Goal: Task Accomplishment & Management: Manage account settings

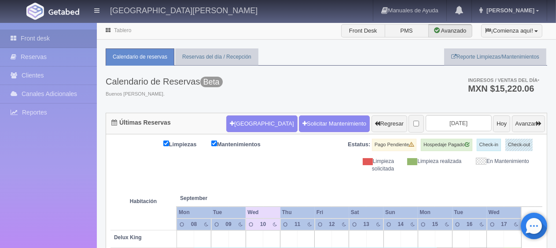
scroll to position [44, 0]
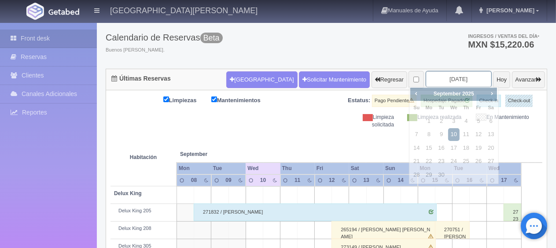
click at [438, 79] on input "[DATE]" at bounding box center [459, 79] width 66 height 16
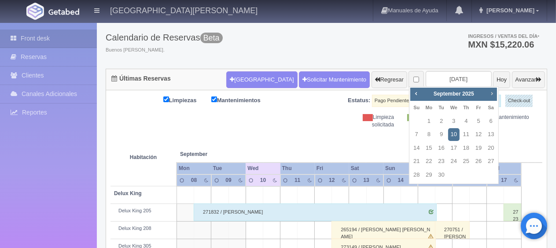
click at [491, 93] on span "Next" at bounding box center [491, 93] width 7 height 7
click at [450, 137] on link "8" at bounding box center [453, 134] width 11 height 13
type input "[DATE]"
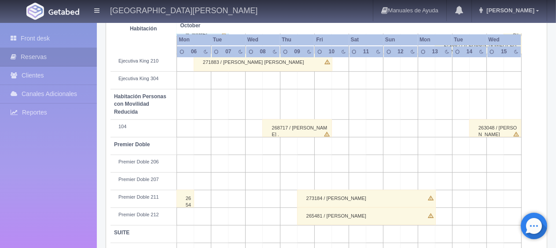
scroll to position [469, 0]
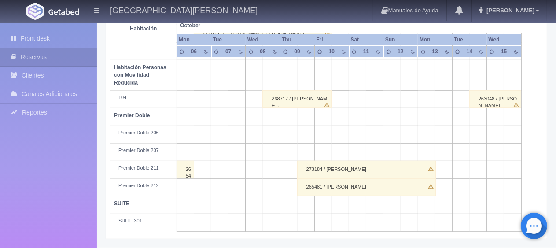
click at [312, 167] on div "273184 / Antonio Guerrero" at bounding box center [366, 170] width 139 height 18
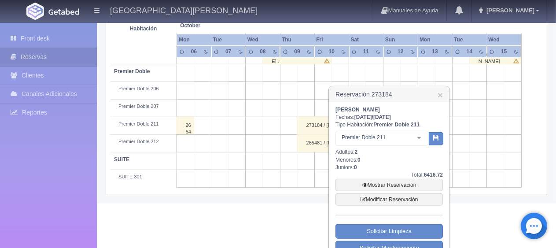
scroll to position [528, 0]
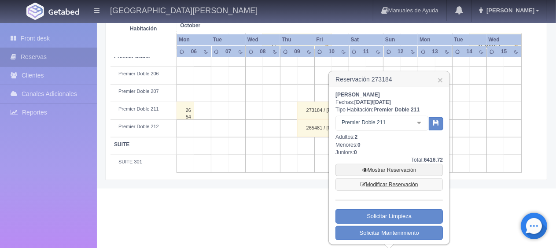
click at [389, 183] on link "Modificar Reservación" at bounding box center [389, 184] width 107 height 12
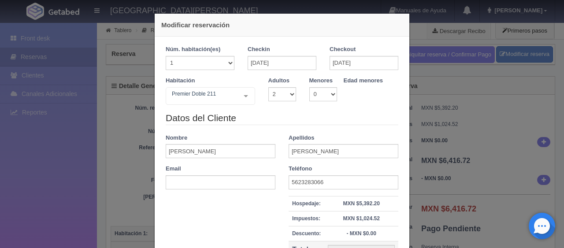
select select "2"
click at [265, 63] on input "[DATE]" at bounding box center [282, 63] width 69 height 14
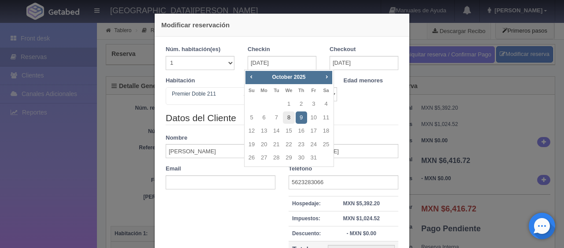
click at [290, 117] on link "8" at bounding box center [288, 117] width 11 height 13
type input "[DATE]"
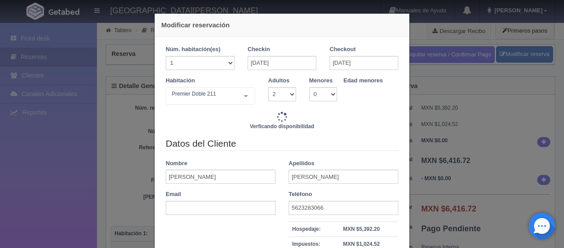
type input "8245.00"
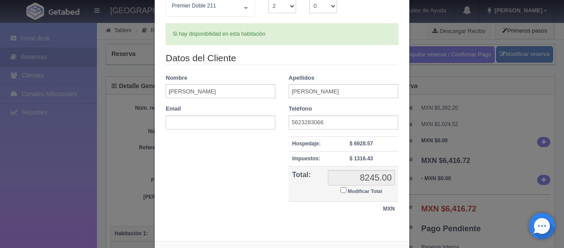
scroll to position [125, 0]
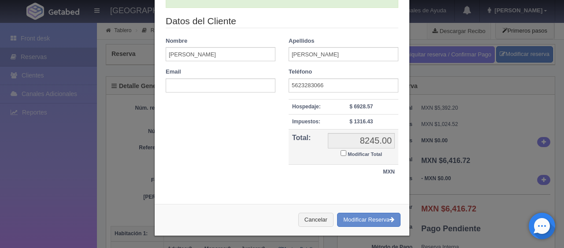
click at [341, 155] on input "Modificar Total" at bounding box center [343, 153] width 6 height 6
checkbox input "true"
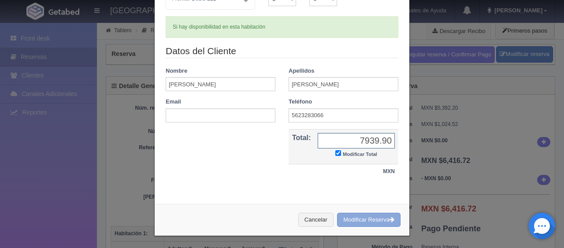
type input "7939.90"
click at [373, 218] on button "Modificar Reserva" at bounding box center [368, 220] width 63 height 15
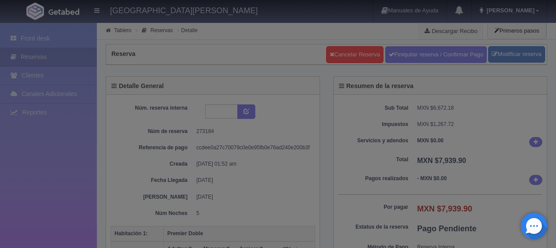
select select "2"
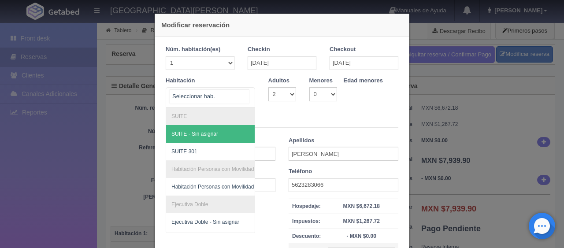
click at [241, 96] on div at bounding box center [246, 96] width 18 height 17
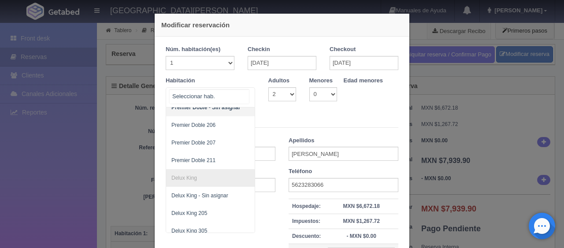
scroll to position [322, 0]
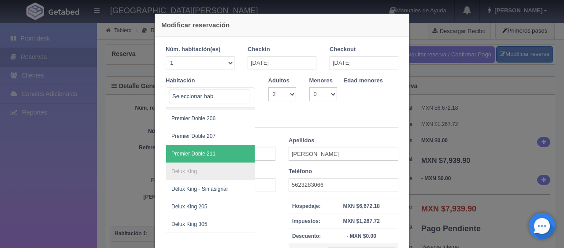
click at [201, 151] on span "Premier Doble 211" at bounding box center [193, 154] width 44 height 6
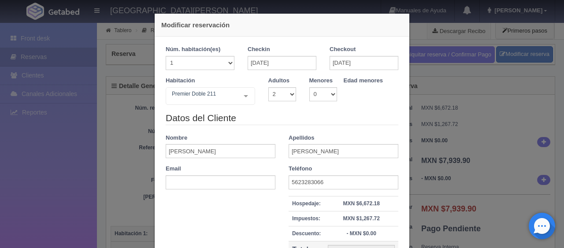
checkbox input "false"
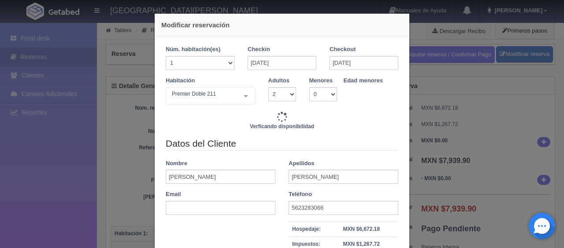
type input "8245.00"
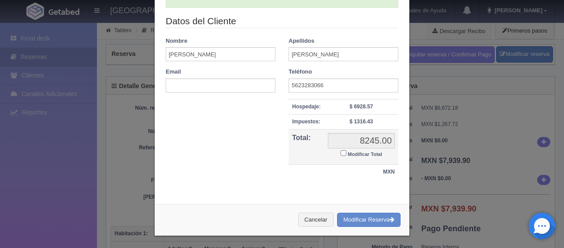
click at [340, 153] on input "Modificar Total" at bounding box center [343, 153] width 6 height 6
checkbox input "true"
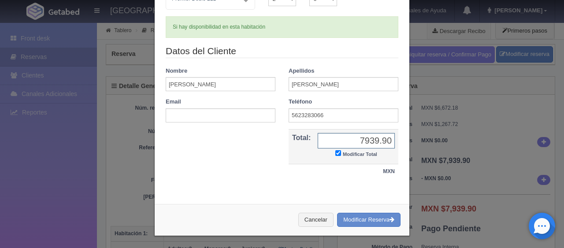
type input "7939.90"
click at [365, 222] on button "Modificar Reserva" at bounding box center [368, 220] width 63 height 15
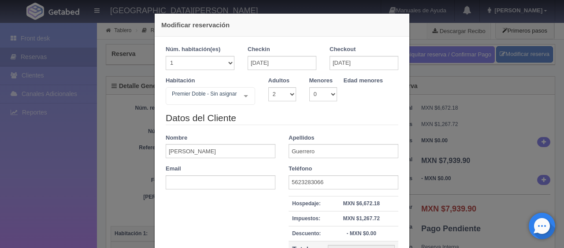
select select "2"
click at [245, 94] on div at bounding box center [246, 96] width 18 height 17
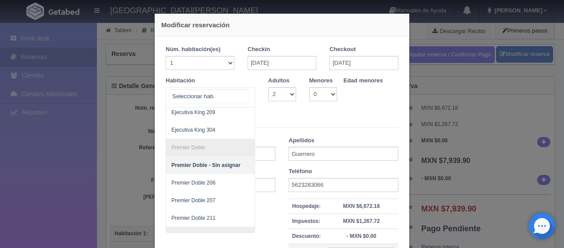
scroll to position [267, 0]
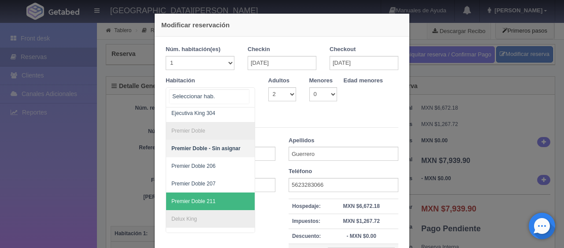
click at [224, 197] on span "Premier Doble 211" at bounding box center [240, 201] width 148 height 18
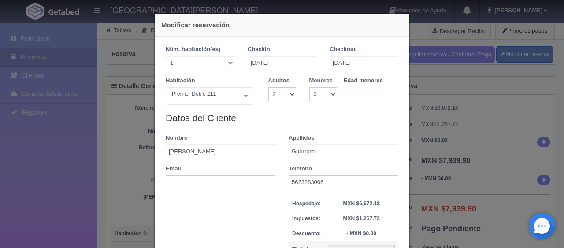
checkbox input "false"
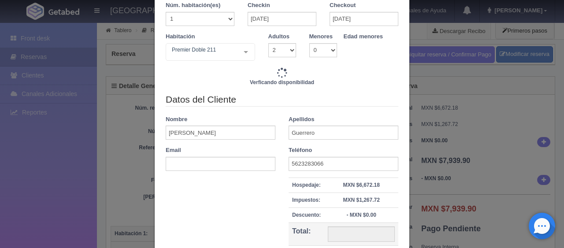
scroll to position [88, 0]
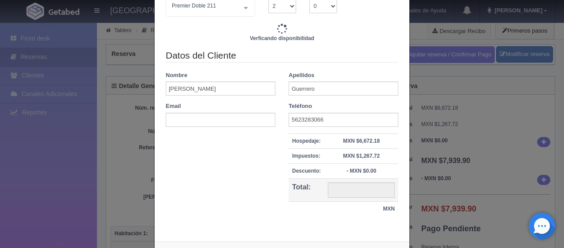
type input "8245.00"
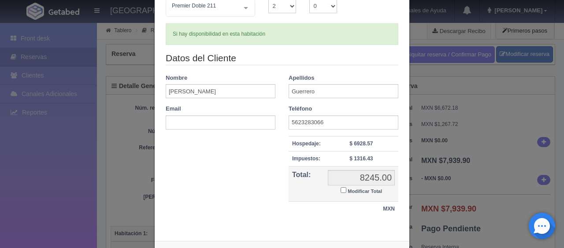
scroll to position [125, 0]
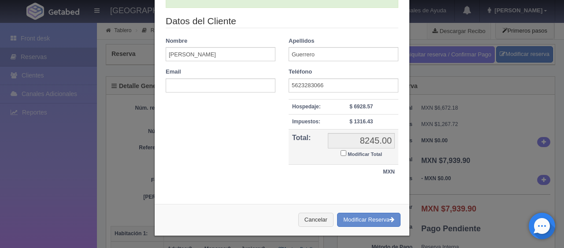
click at [340, 153] on input "Modificar Total" at bounding box center [343, 153] width 6 height 6
checkbox input "true"
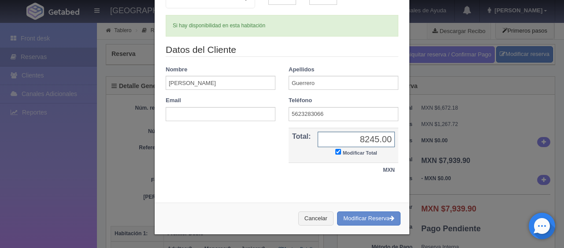
scroll to position [95, 0]
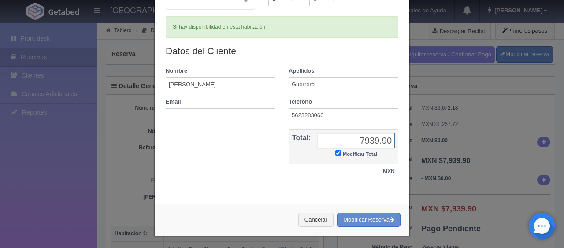
type input "7939.90"
click at [345, 222] on button "Modificar Reserva" at bounding box center [368, 220] width 63 height 15
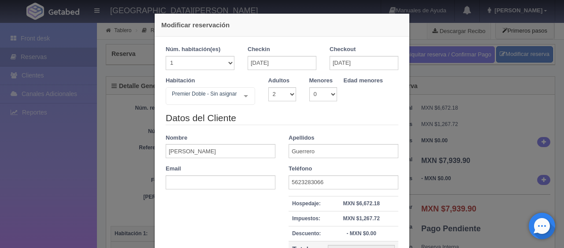
select select "2"
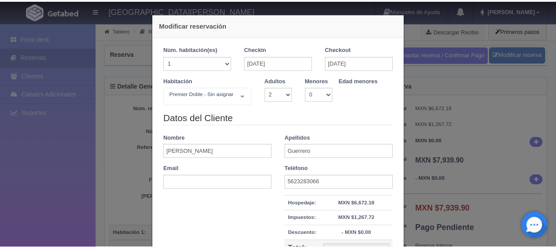
scroll to position [100, 0]
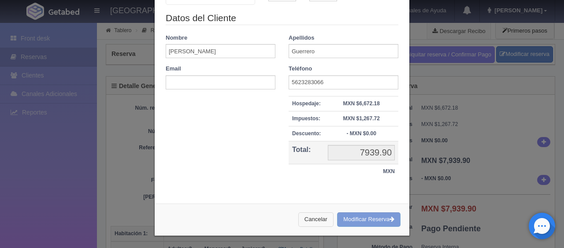
click at [306, 216] on button "Cancelar" at bounding box center [315, 219] width 35 height 15
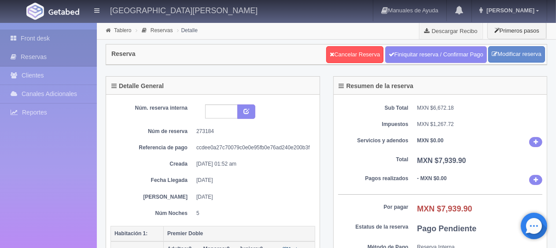
click at [62, 42] on link "Front desk" at bounding box center [48, 39] width 97 height 18
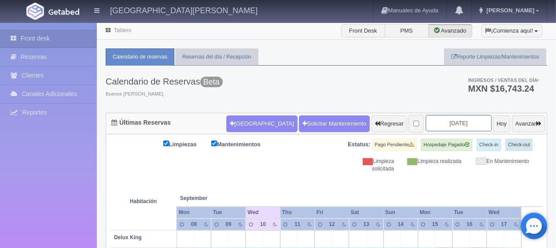
click at [431, 126] on input "[DATE]" at bounding box center [459, 123] width 66 height 16
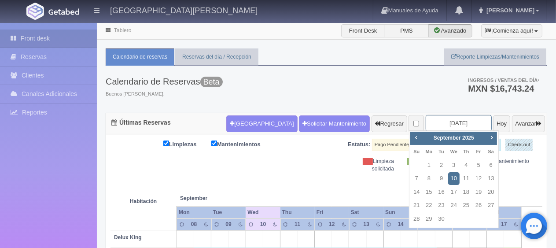
scroll to position [88, 0]
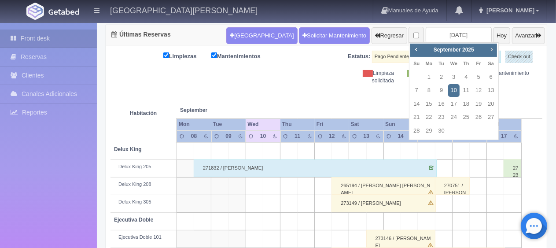
click at [490, 50] on span "Next" at bounding box center [491, 49] width 7 height 7
click at [458, 89] on link "8" at bounding box center [453, 90] width 11 height 13
type input "2025-10-08"
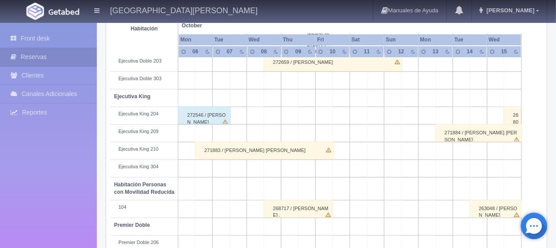
scroll to position [486, 0]
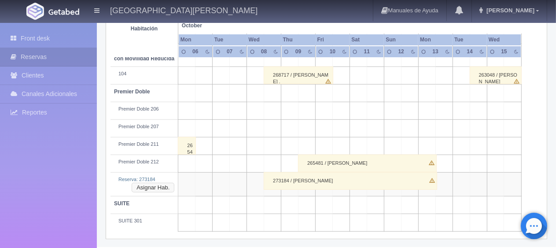
click at [140, 188] on button "Asignar Hab." at bounding box center [153, 188] width 43 height 10
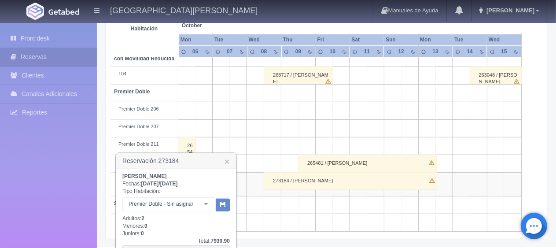
click at [203, 203] on div at bounding box center [206, 204] width 18 height 13
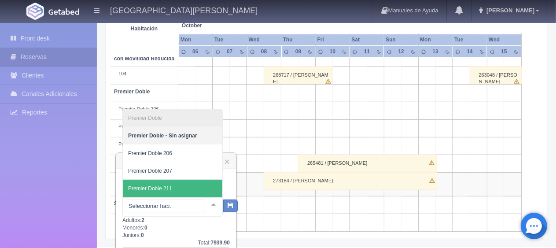
click at [194, 188] on span "Premier Doble 211" at bounding box center [173, 189] width 100 height 18
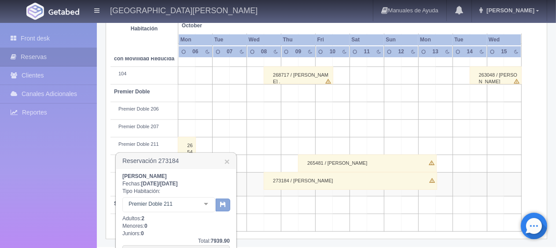
click at [218, 206] on button "button" at bounding box center [223, 205] width 15 height 13
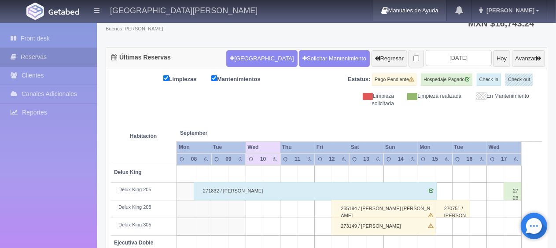
scroll to position [65, 0]
